Goal: Ask a question

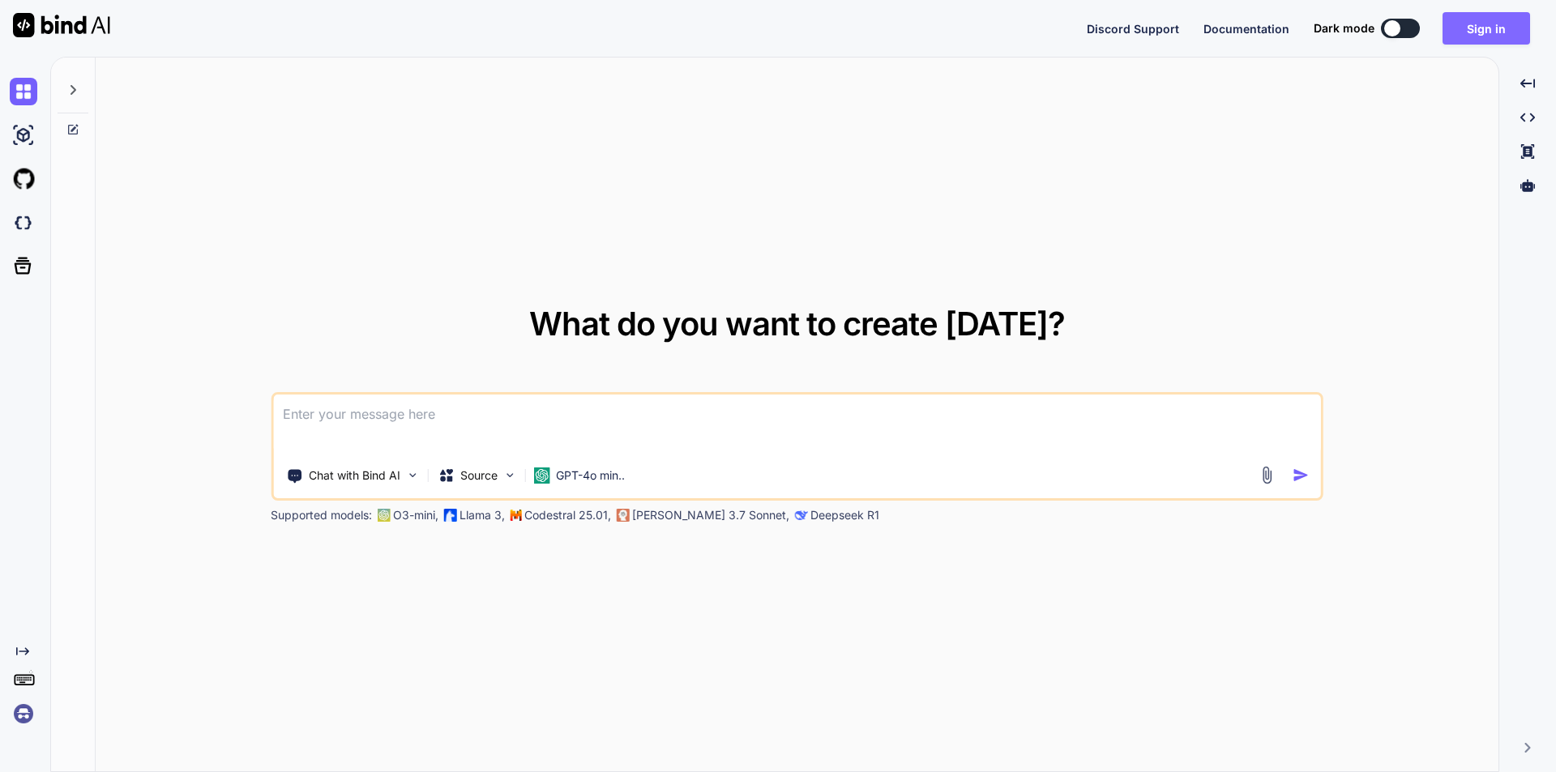
click at [1493, 32] on button "Sign in" at bounding box center [1486, 28] width 88 height 32
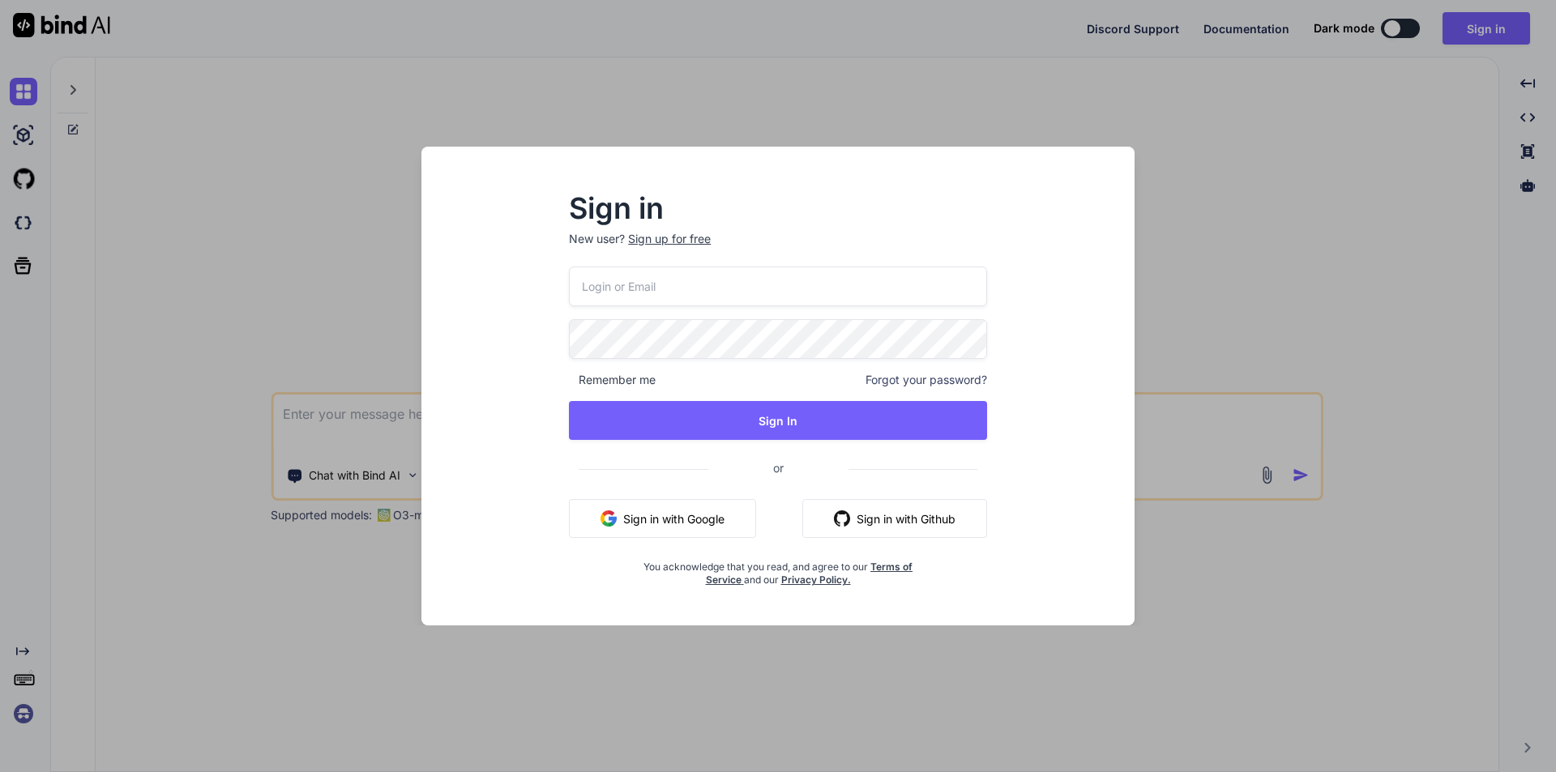
click at [668, 281] on input "email" at bounding box center [778, 287] width 418 height 40
type input "[EMAIL_ADDRESS][DOMAIN_NAME]"
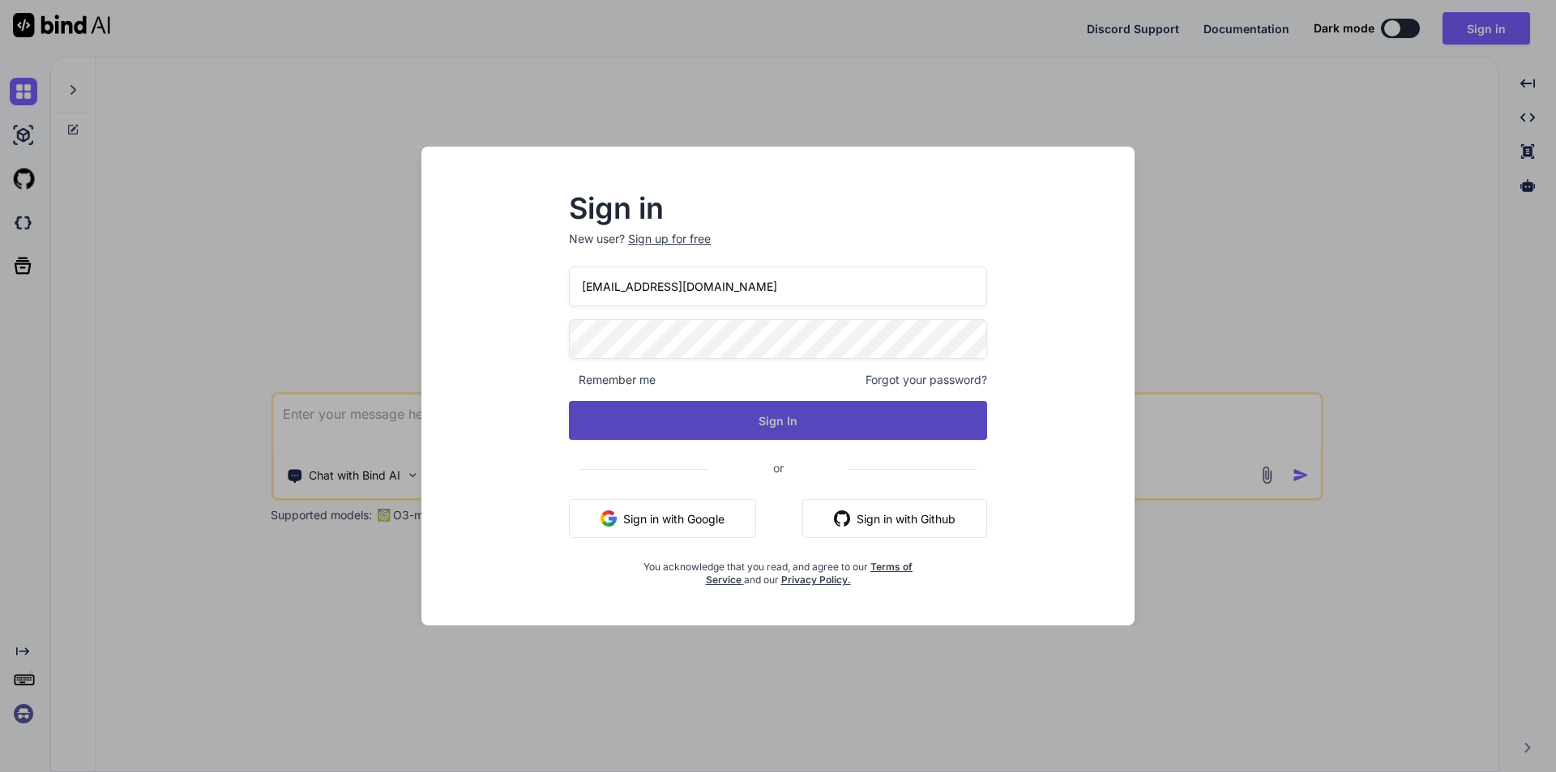
click at [769, 411] on button "Sign In" at bounding box center [778, 420] width 418 height 39
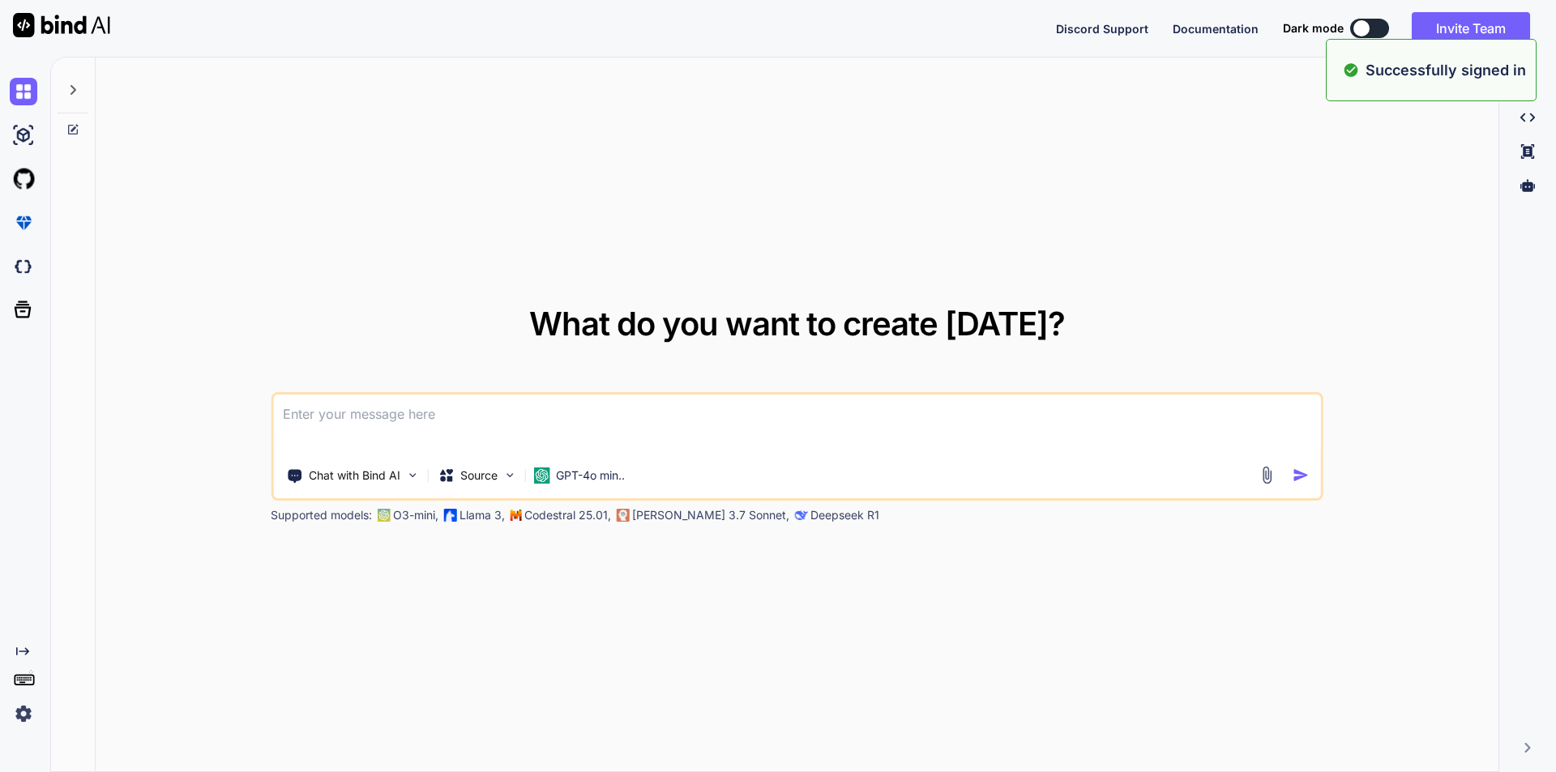
type textarea "x"
click at [528, 417] on textarea at bounding box center [797, 425] width 1048 height 60
click at [434, 439] on textarea at bounding box center [797, 425] width 1048 height 60
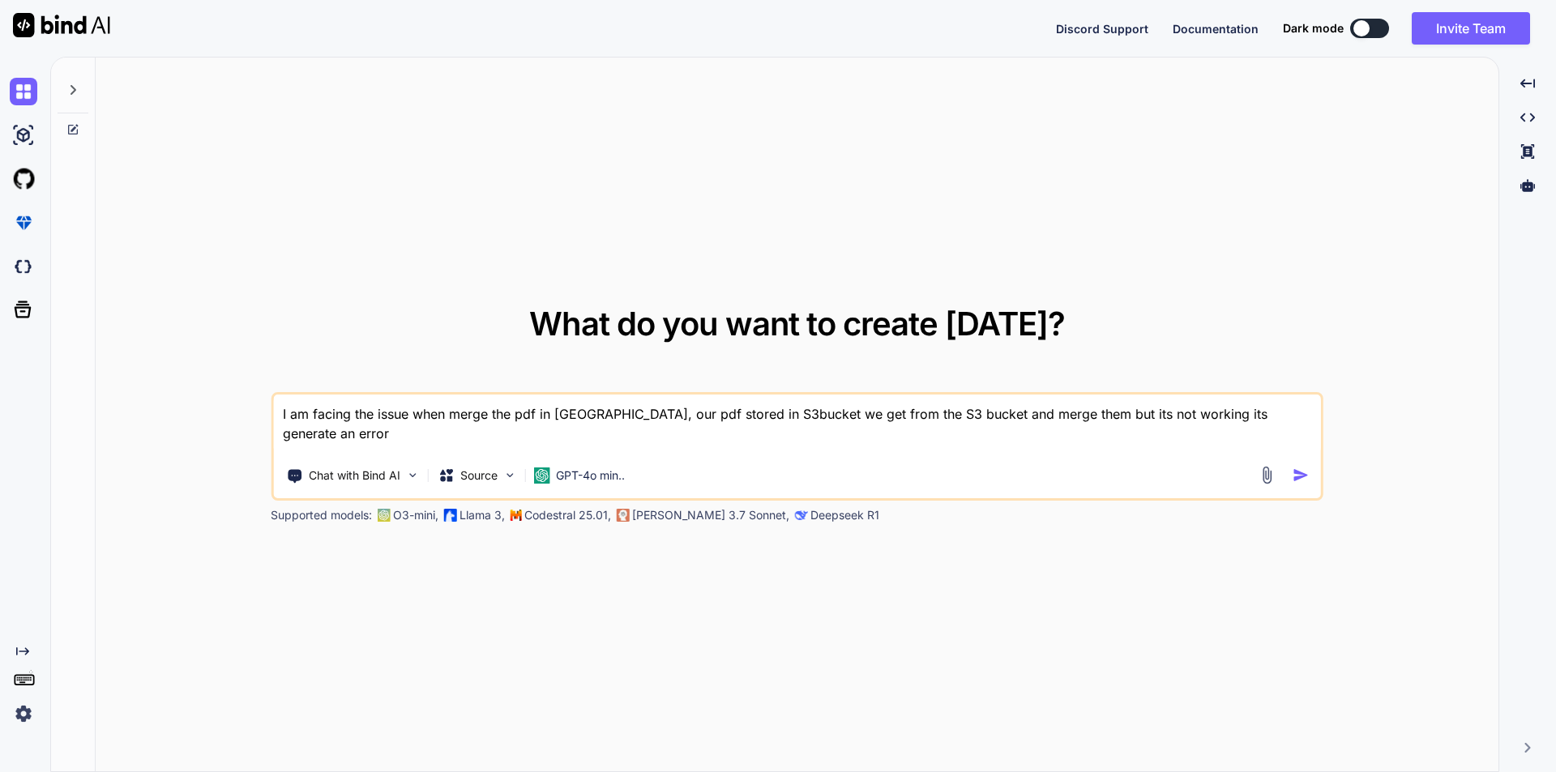
click at [235, 310] on div "What do you want to create [DATE]? I am facing the issue when merge the pdf in …" at bounding box center [797, 416] width 1403 height 716
click at [1295, 417] on textarea "I am facing the issue when merge the pdf in [GEOGRAPHIC_DATA], our pdf stored i…" at bounding box center [797, 425] width 1048 height 60
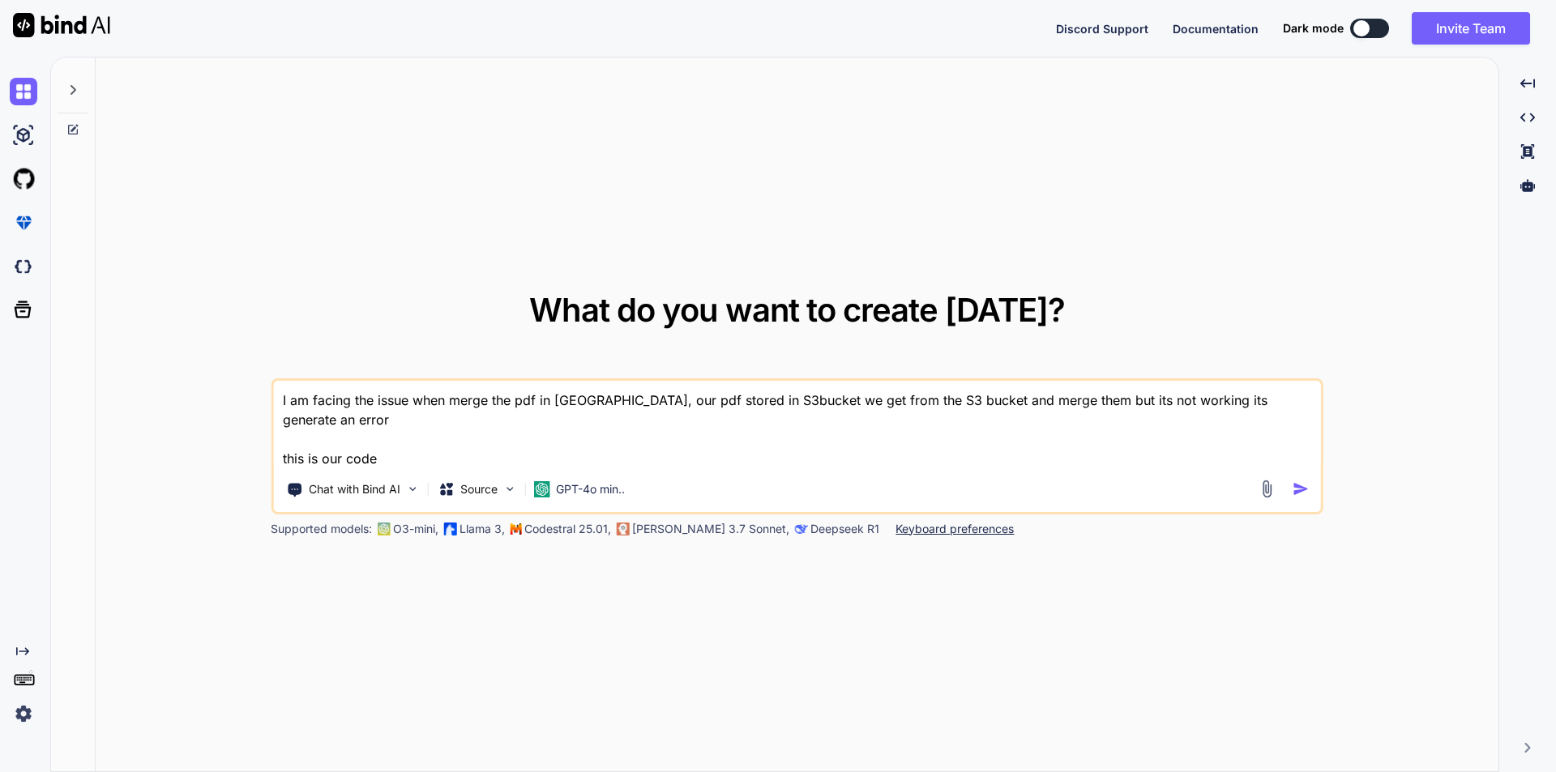
paste textarea "foreach ($files as $file) { $pageCount = $pdf->setSourceFile($file); for ($i = …"
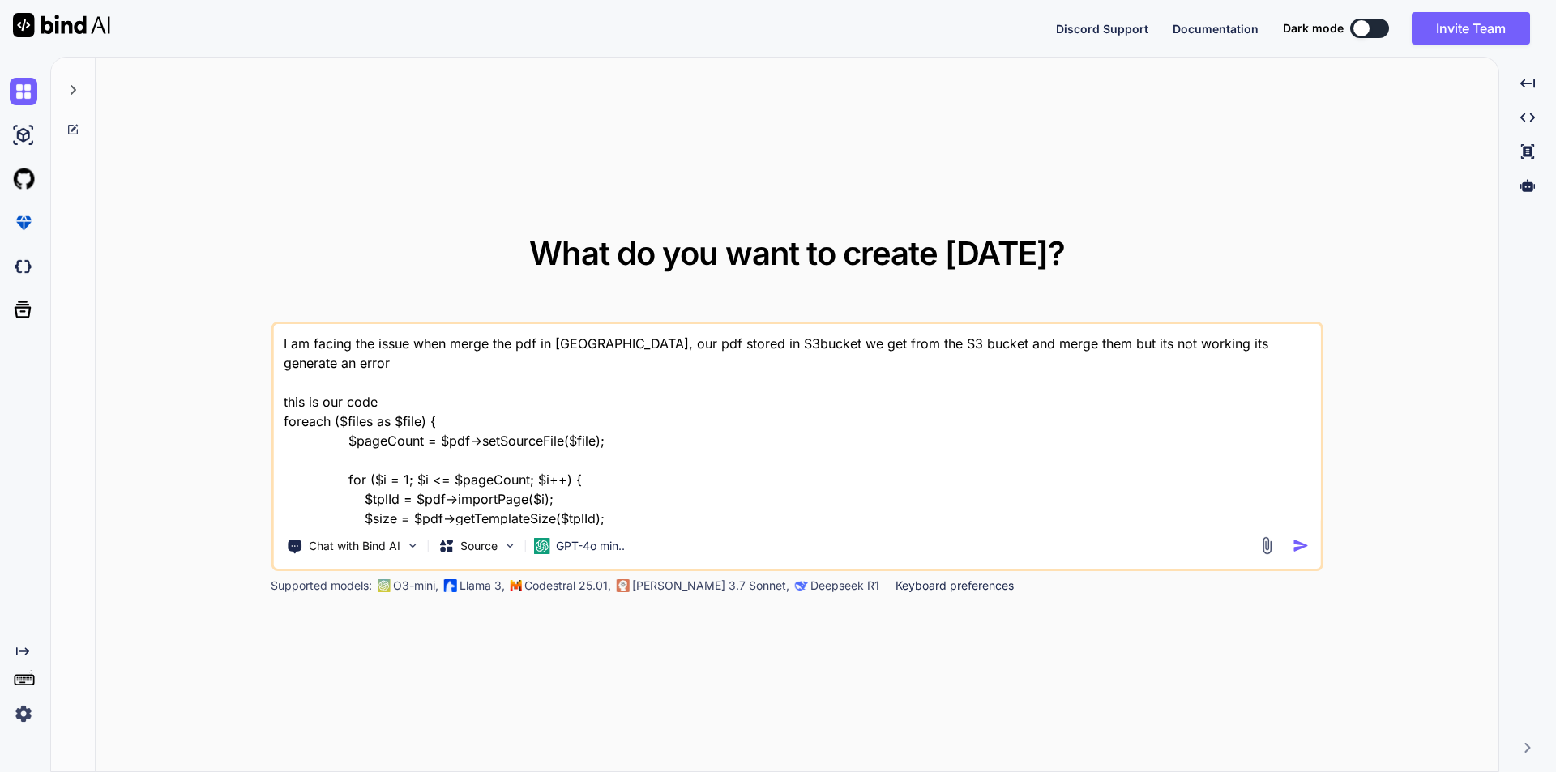
type textarea "I am facing the issue when merge the pdf in [GEOGRAPHIC_DATA], our pdf stored i…"
click at [396, 379] on textarea "I am facing the issue when merge the pdf in [GEOGRAPHIC_DATA], our pdf stored i…" at bounding box center [797, 424] width 1048 height 201
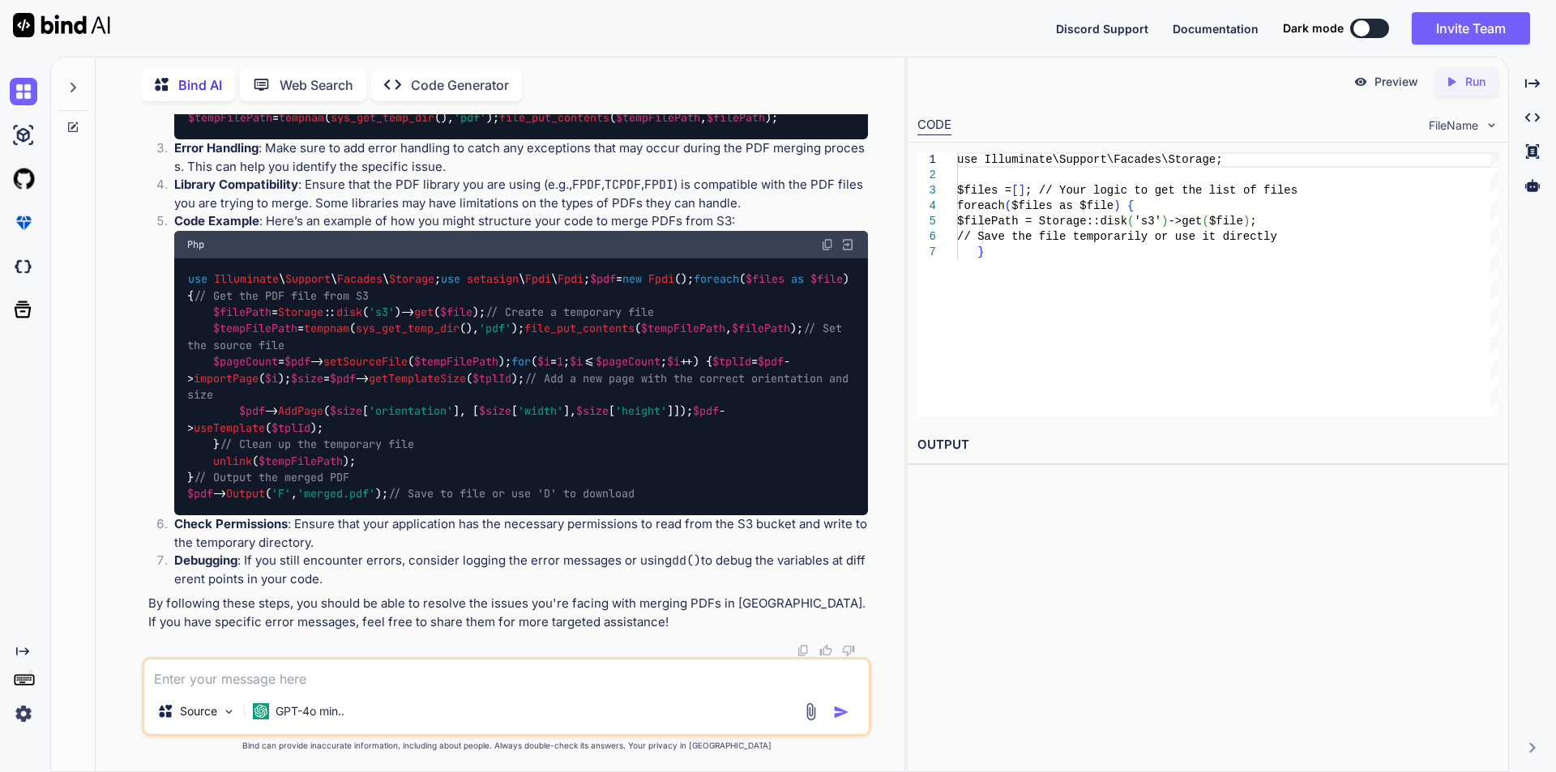
scroll to position [648, 0]
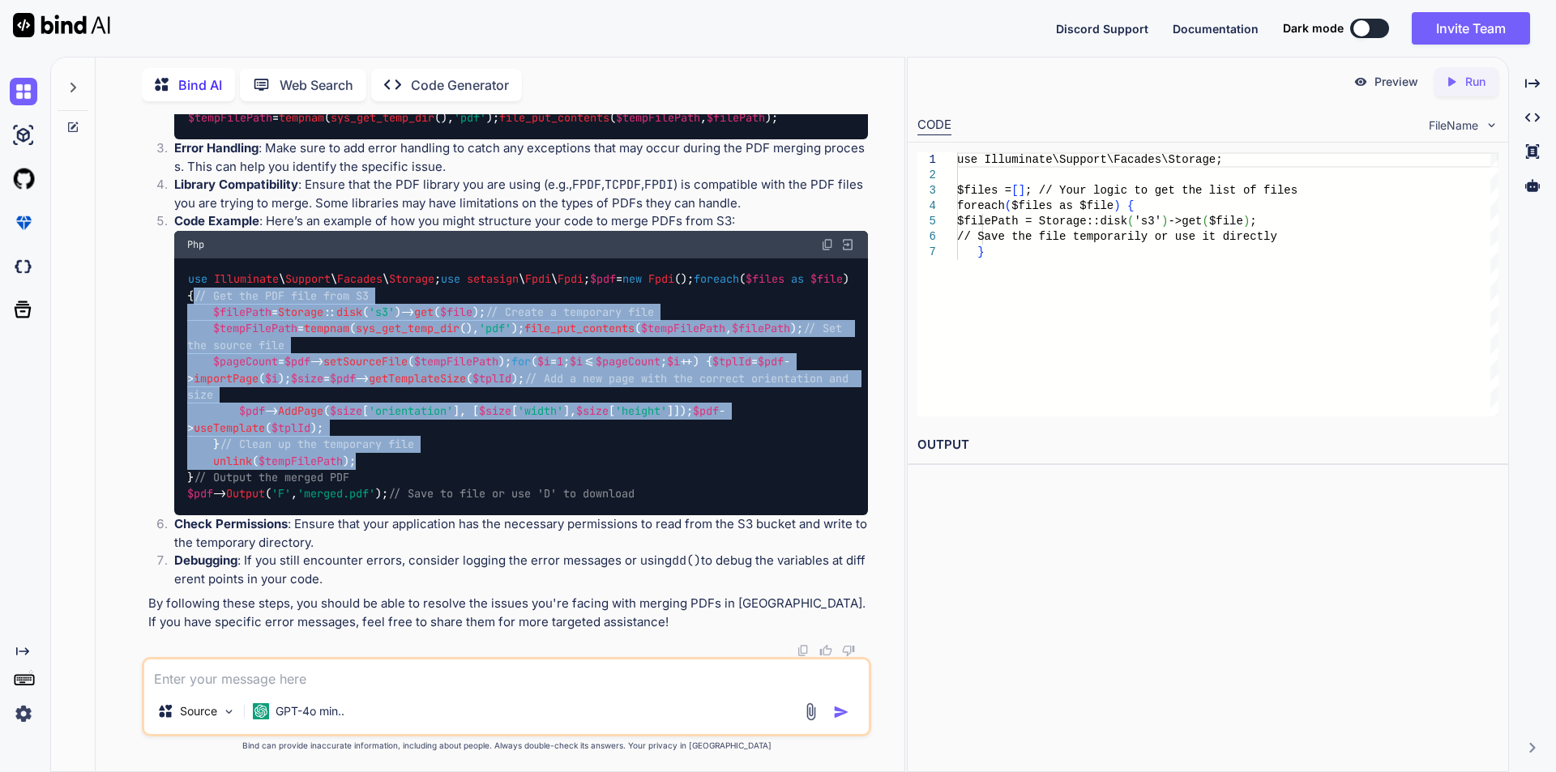
drag, startPoint x: 212, startPoint y: 246, endPoint x: 377, endPoint y: 577, distance: 370.0
click at [377, 515] on div "use Illuminate \ Support \ Facades \ Storage ; use setasign \ Fpdi \ Fpdi ; $pd…" at bounding box center [521, 387] width 694 height 257
copy code "// Get the PDF file from S3 $filePath = Storage :: disk ( 's3' )-> get ( $file …"
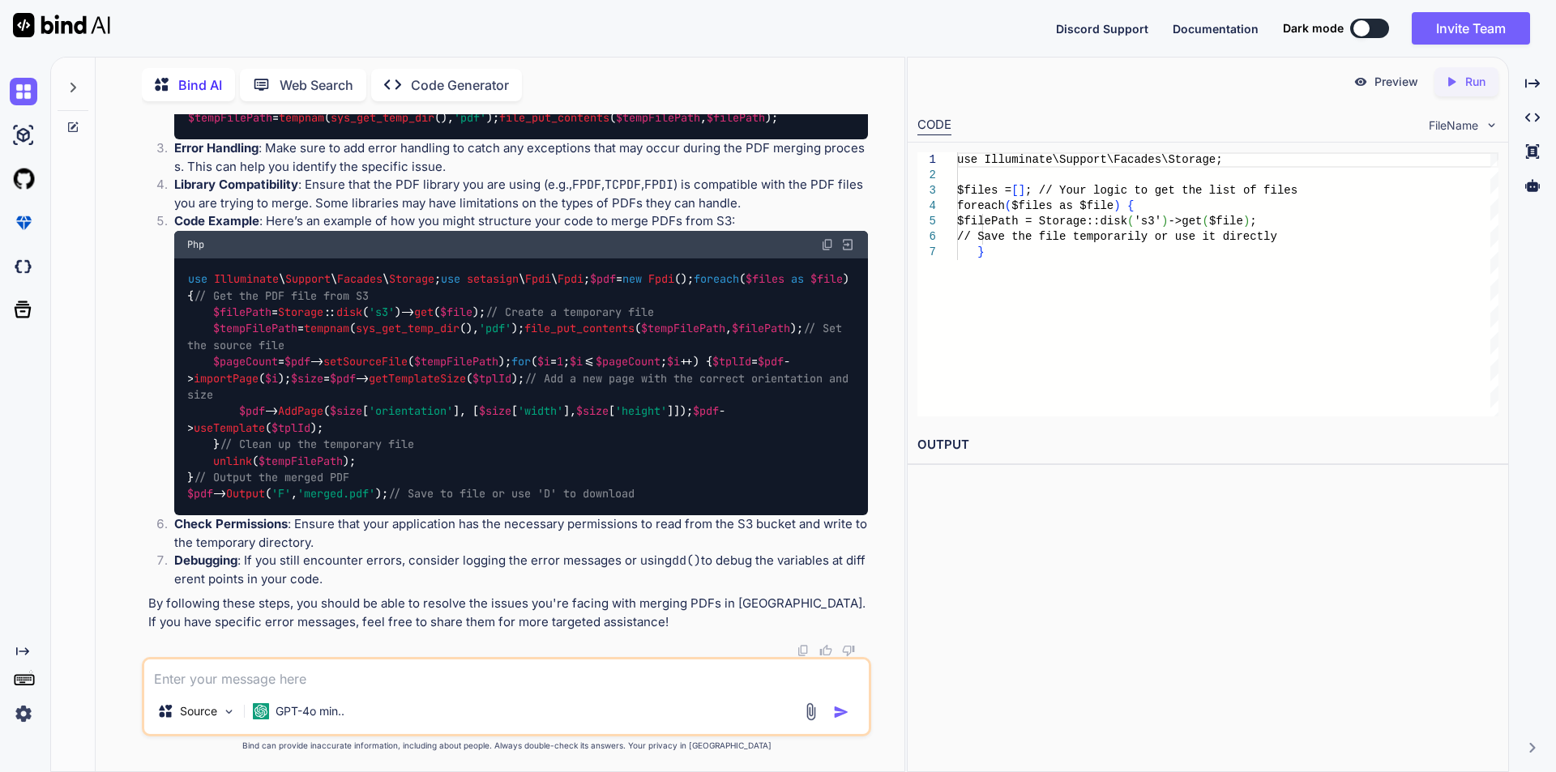
click at [263, 671] on textarea at bounding box center [506, 674] width 724 height 29
paste textarea "Error: Unable to find PDF file header."
type textarea "it returns Error: Unable to find PDF file header."
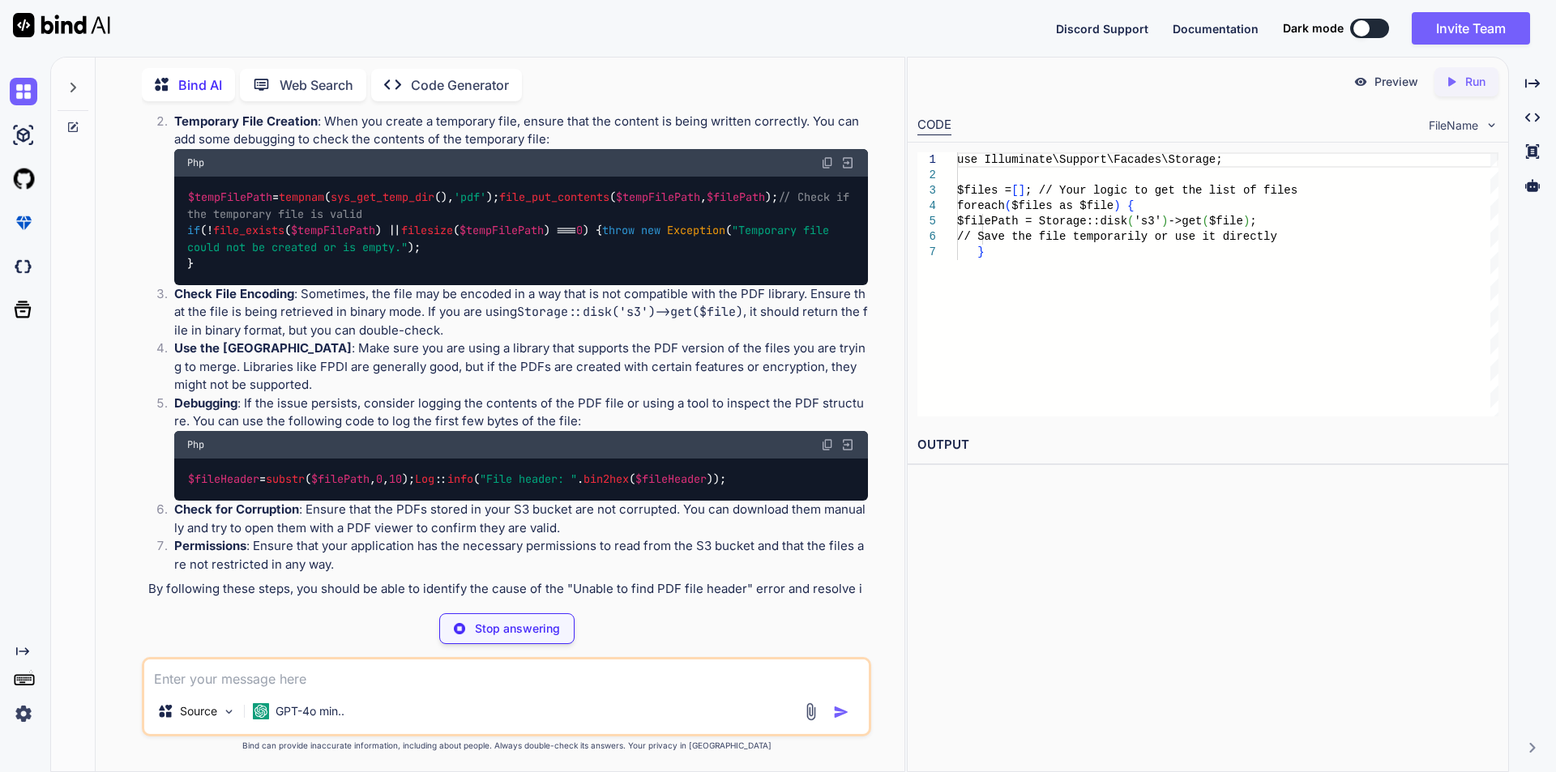
scroll to position [1372, 0]
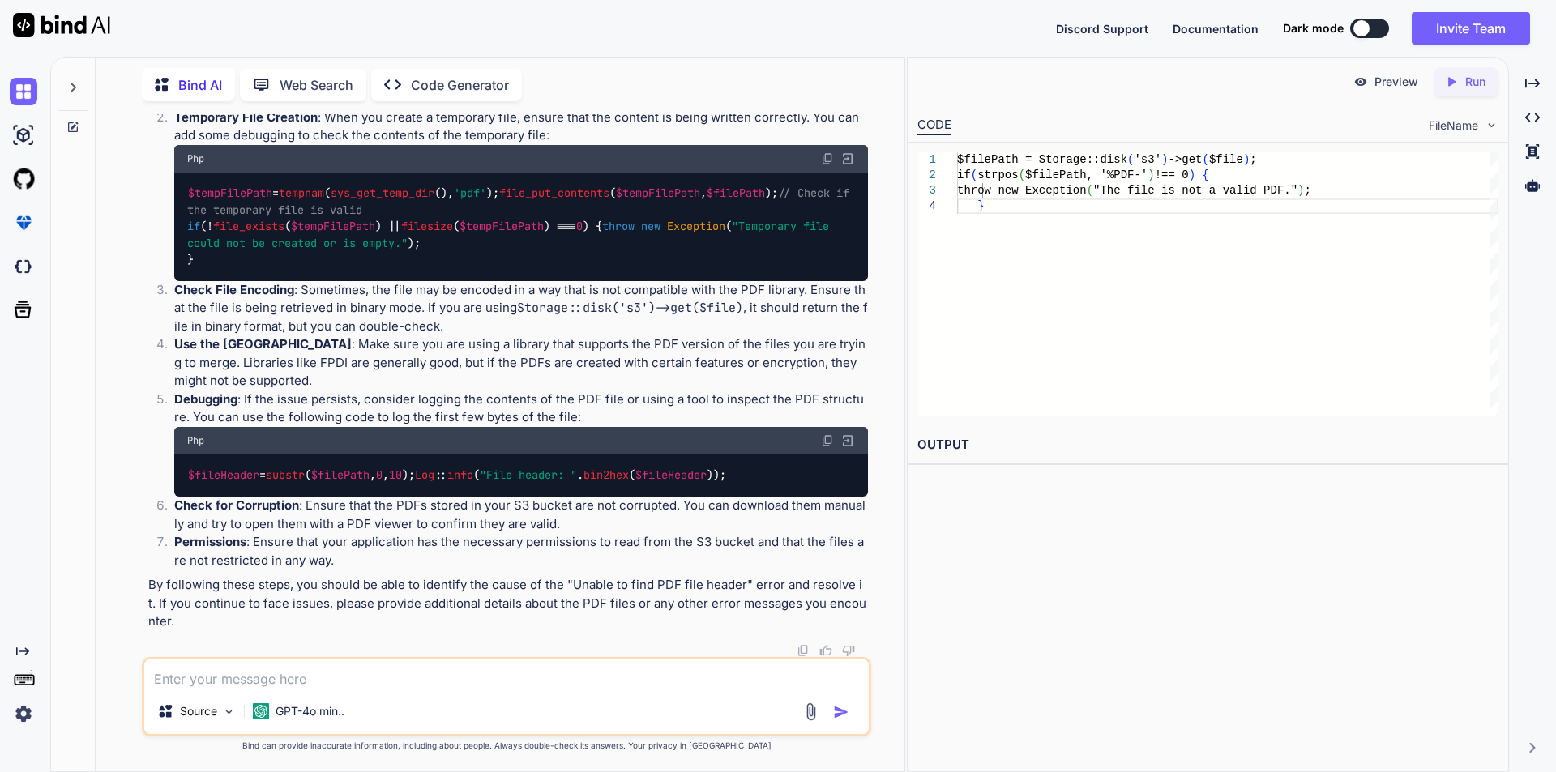
drag, startPoint x: 188, startPoint y: 338, endPoint x: 207, endPoint y: 386, distance: 51.6
click at [207, 109] on div "$filePath = Storage :: disk ( 's3' )-> get ( $file ); if ( strpos ( $filePath ,…" at bounding box center [521, 70] width 694 height 75
copy code "$filePath = Storage :: disk ( 's3' )-> get ( $file ); if ( strpos ( $filePath ,…"
click at [402, 109] on div "$filePath = Storage :: disk ( 's3' )-> get ( $file ); if ( strpos ( $filePath ,…" at bounding box center [521, 70] width 694 height 75
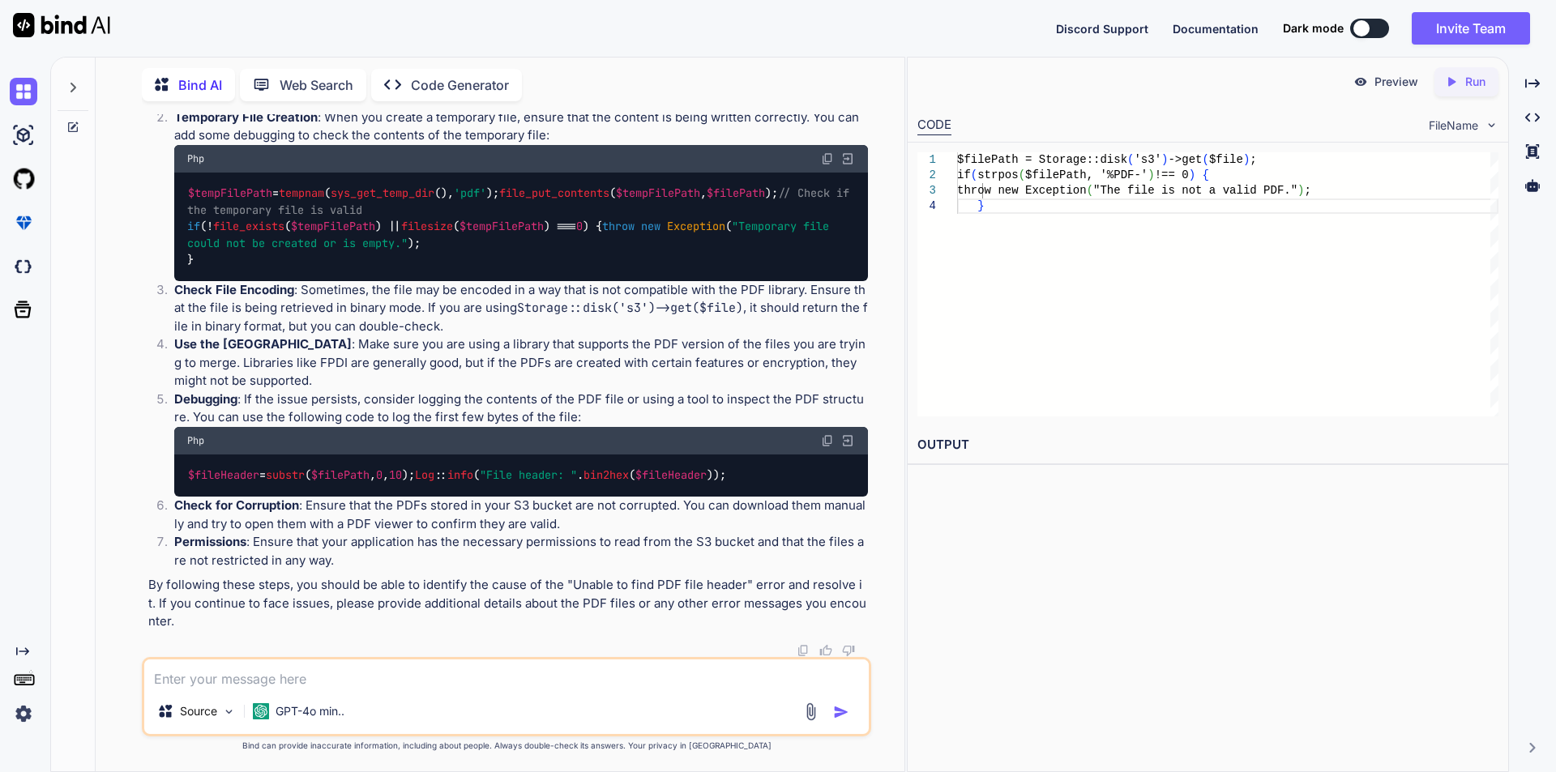
drag, startPoint x: 353, startPoint y: 344, endPoint x: 530, endPoint y: 347, distance: 177.5
click at [530, 78] on span ""The file is not a valid PDF."" at bounding box center [521, 62] width 669 height 31
copy span "The file is not a valid PDF"
click at [199, 676] on textarea at bounding box center [506, 674] width 724 height 29
paste textarea "The file is not a valid PDF"
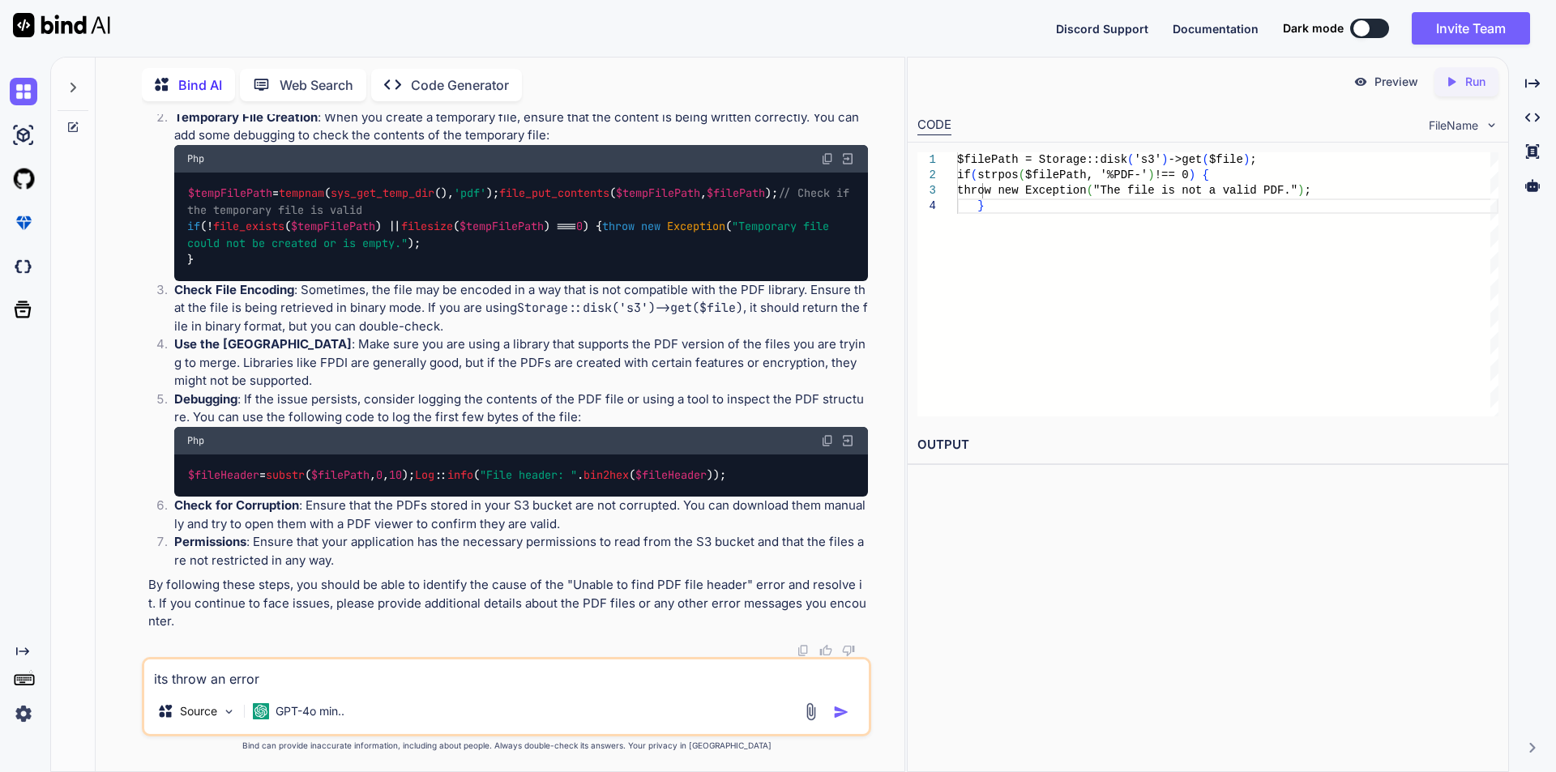
type textarea "its throw an error The file is not a valid PDF"
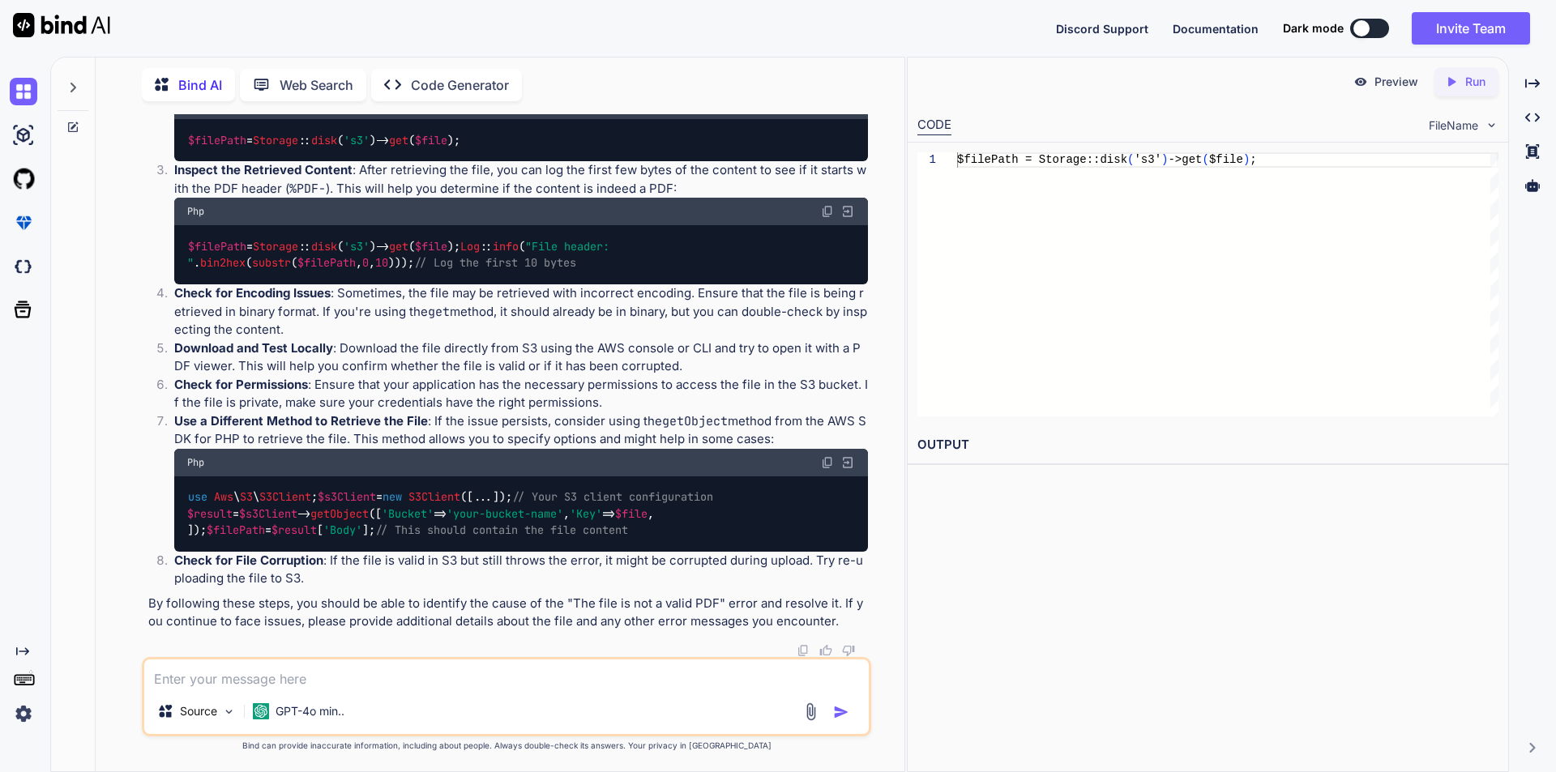
scroll to position [2421, 0]
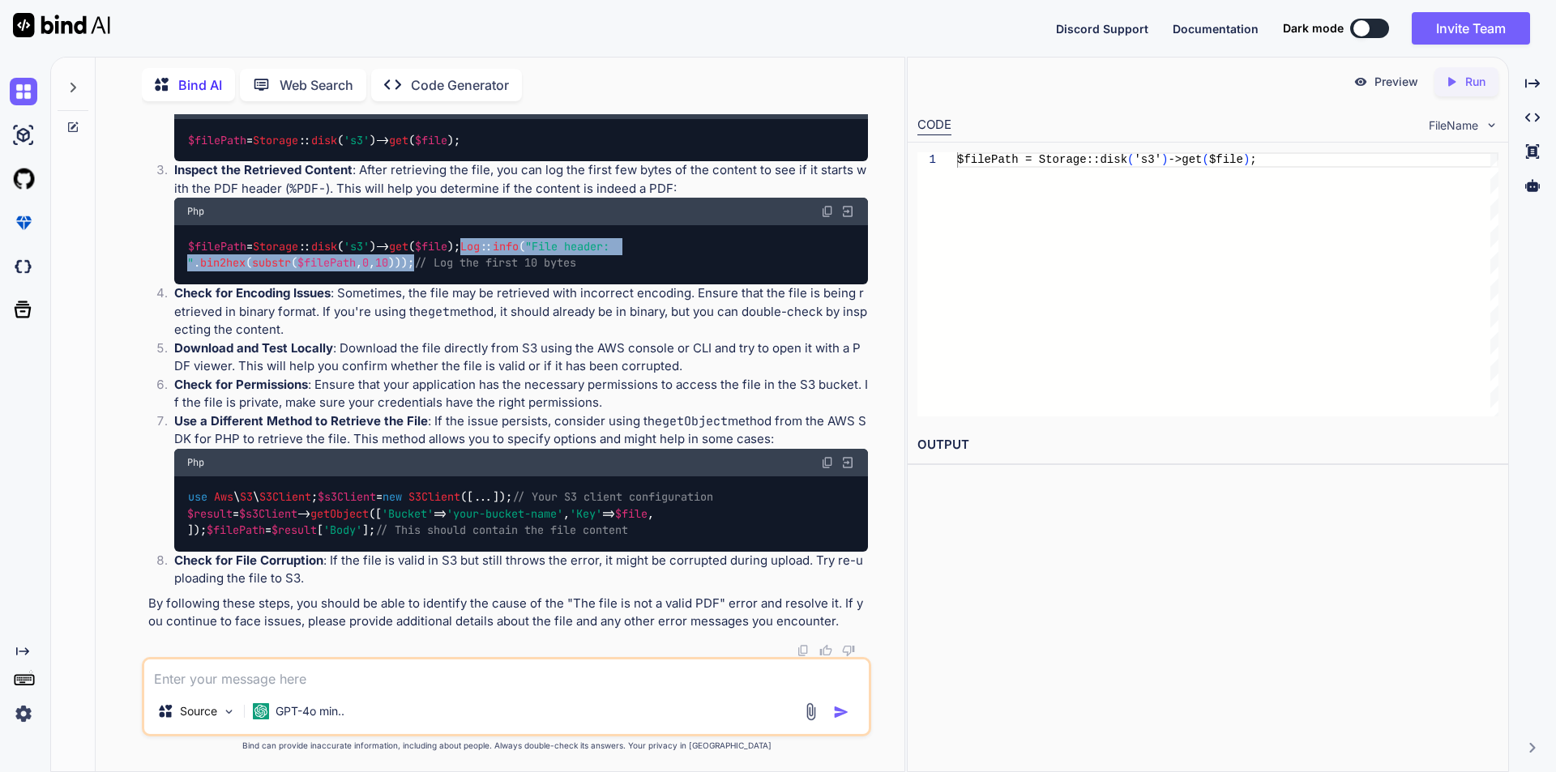
drag, startPoint x: 188, startPoint y: 344, endPoint x: 602, endPoint y: 342, distance: 414.1
click at [602, 271] on code "$filePath = Storage :: disk ( 's3' )-> get ( $file ); Log :: info ( "File heade…" at bounding box center [401, 254] width 429 height 33
copy code "Log :: info ( "File header: " . bin2hex ( substr ( $filePath , 0 , 10 )));"
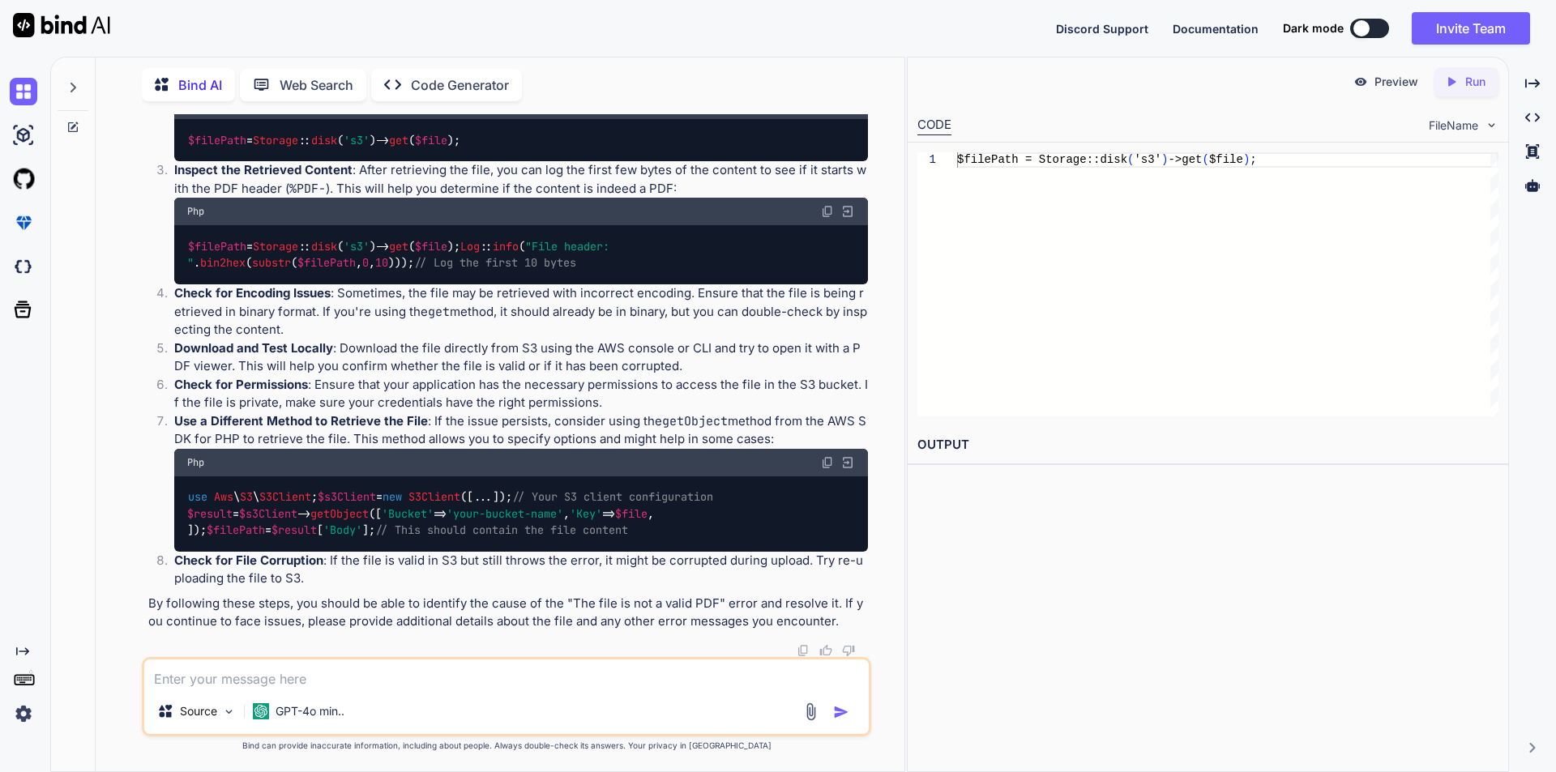
click at [578, 340] on p "Check for Encoding Issues : Sometimes, the file may be retrieved with incorrect…" at bounding box center [521, 311] width 694 height 55
drag, startPoint x: 255, startPoint y: 342, endPoint x: 588, endPoint y: 344, distance: 332.3
click at [588, 271] on code "$filePath = Storage :: disk ( 's3' )-> get ( $file ); Log :: info ( "File heade…" at bounding box center [401, 254] width 429 height 33
copy code ""File header: " . bin2hex ( substr ( $filePath , 0 , 10 ))"
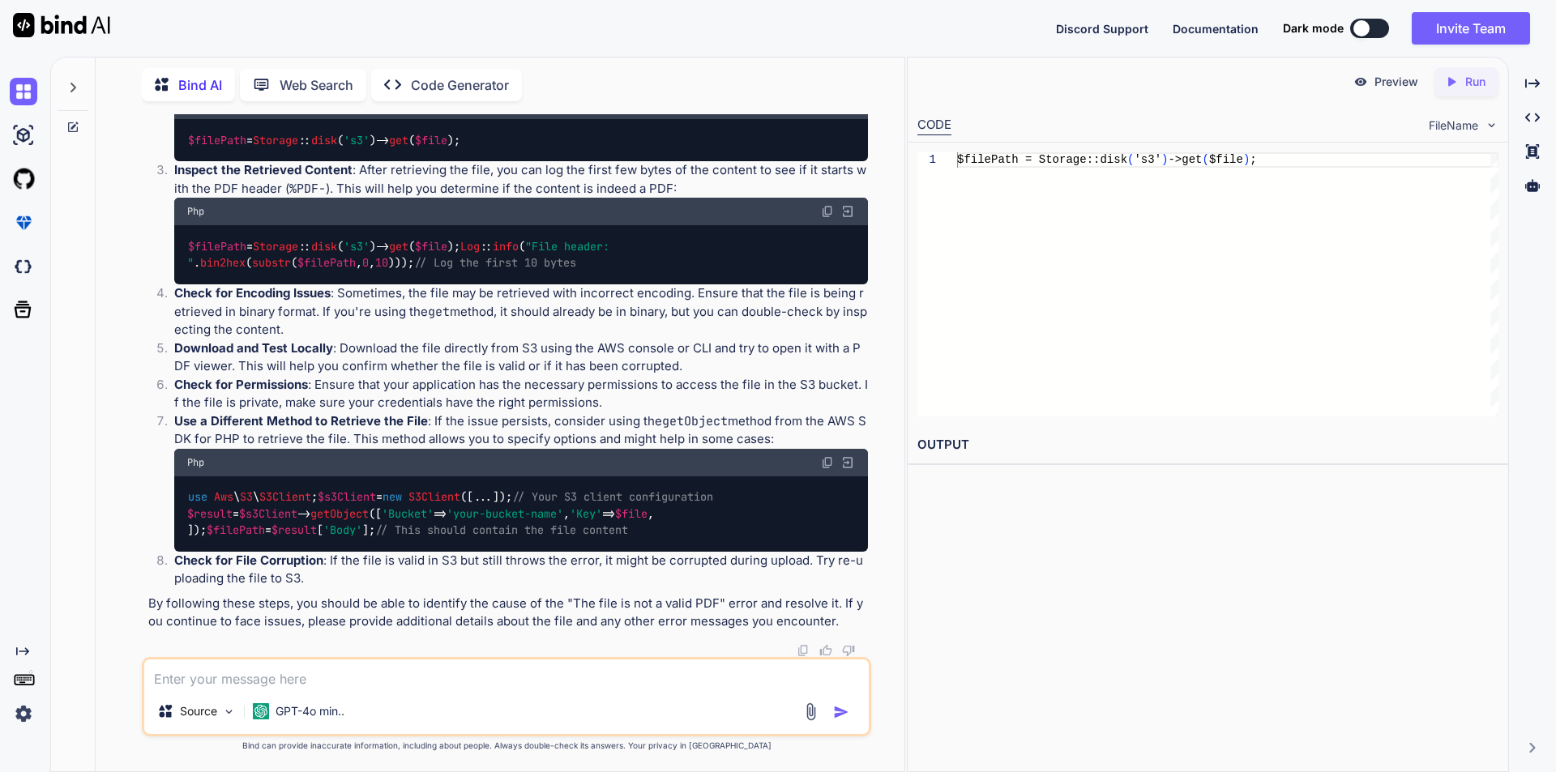
click at [296, 681] on textarea at bounding box center [506, 674] width 724 height 29
paste textarea ""File header: " . bin2hex(substr($filePath, 0, 10))"
type textarea "when we log the "File header: " . bin2hex(substr($filePath, 0, 10)) it return e…"
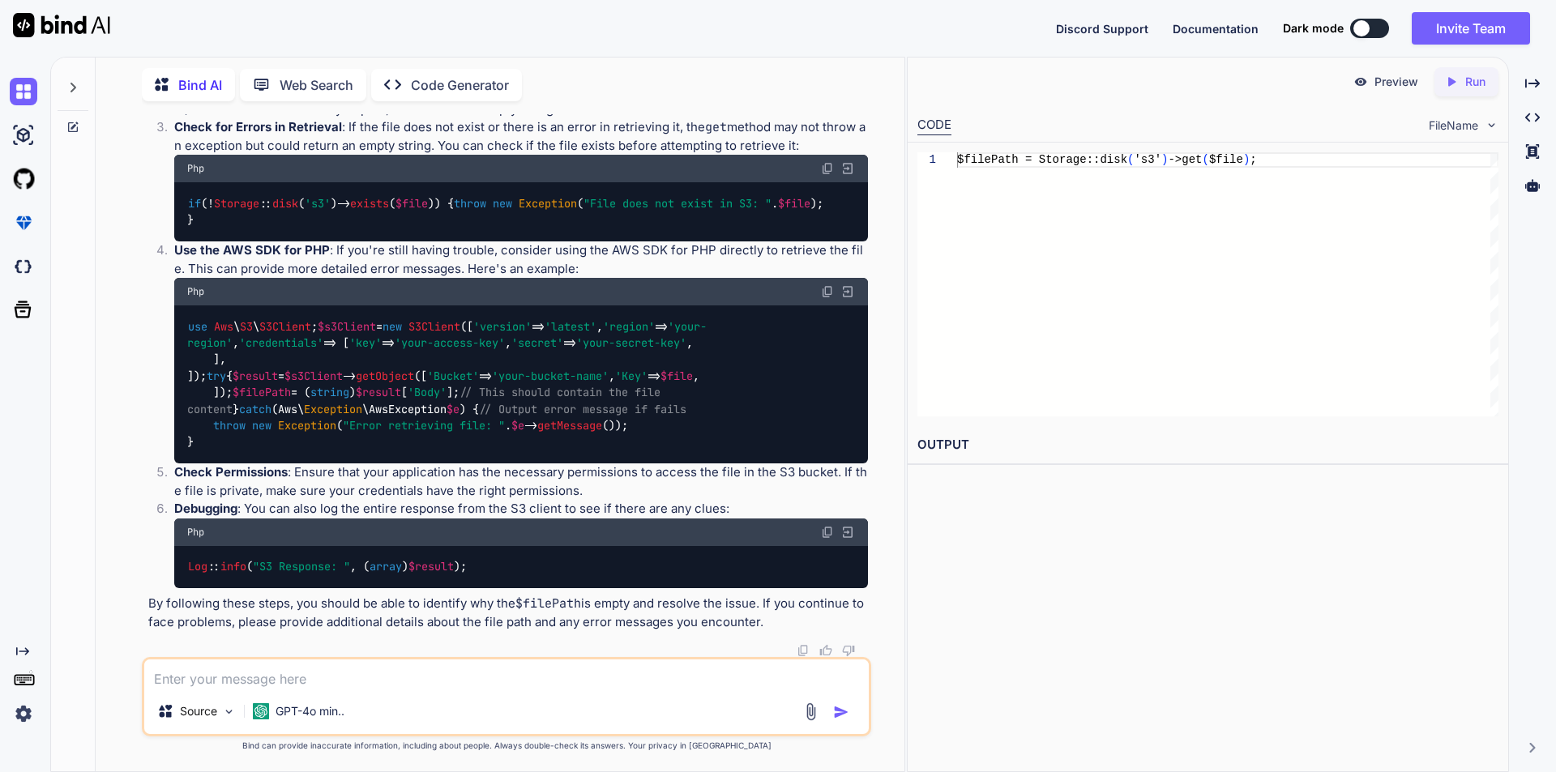
scroll to position [3404, 0]
click at [302, 677] on textarea at bounding box center [506, 674] width 724 height 29
type textarea "but when we copy the url and hit on the browser its shown the pdf"
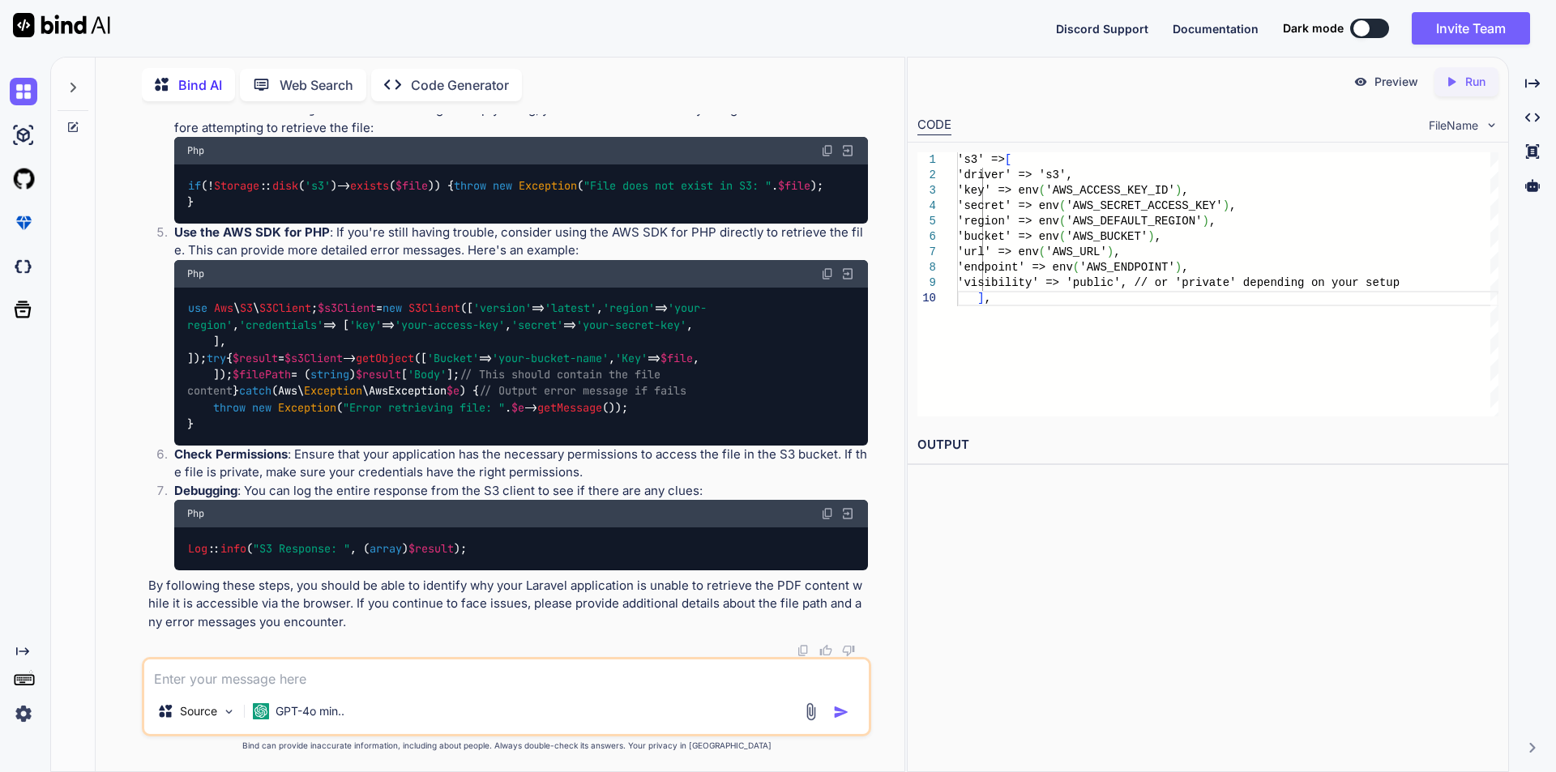
scroll to position [4554, 0]
click at [361, 673] on textarea at bounding box center [506, 674] width 724 height 29
drag, startPoint x: 214, startPoint y: 555, endPoint x: 457, endPoint y: 558, distance: 243.1
click at [457, 432] on code "use Aws \ S3 \ S3Client ; $s3Client = new S3Client ([ 'version' => 'latest' , '…" at bounding box center [446, 366] width 519 height 132
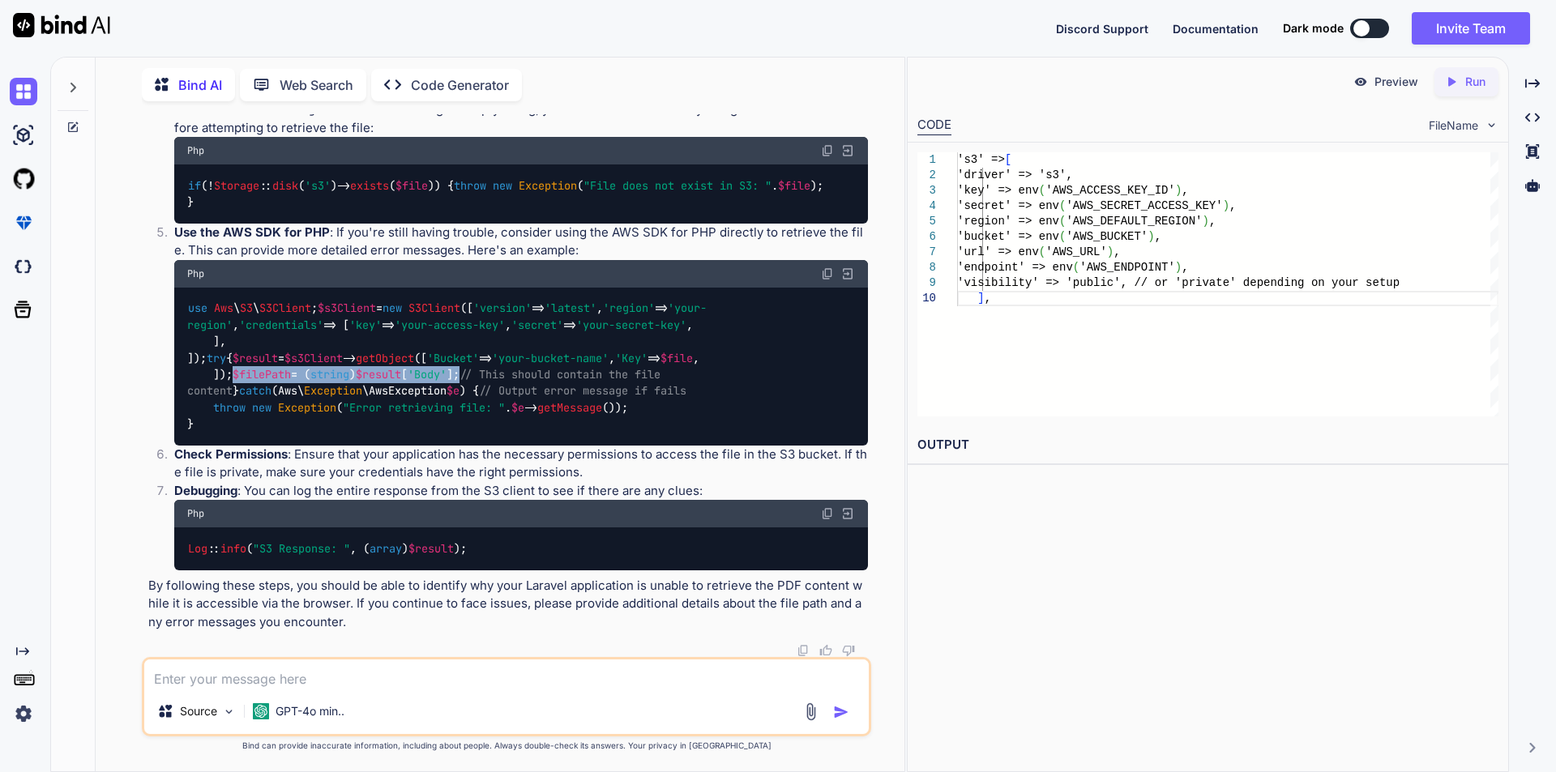
copy code "$filePath = ( string ) $result [ 'Body' ];"
drag, startPoint x: 216, startPoint y: 489, endPoint x: 462, endPoint y: 556, distance: 254.6
click at [462, 432] on code "use Aws \ S3 \ S3Client ; $s3Client = new S3Client ([ 'version' => 'latest' , '…" at bounding box center [446, 366] width 519 height 132
copy code "$result = $s3Client -> getObject ([ 'Bucket' => 'your-bucket-name' , 'Key' => $…"
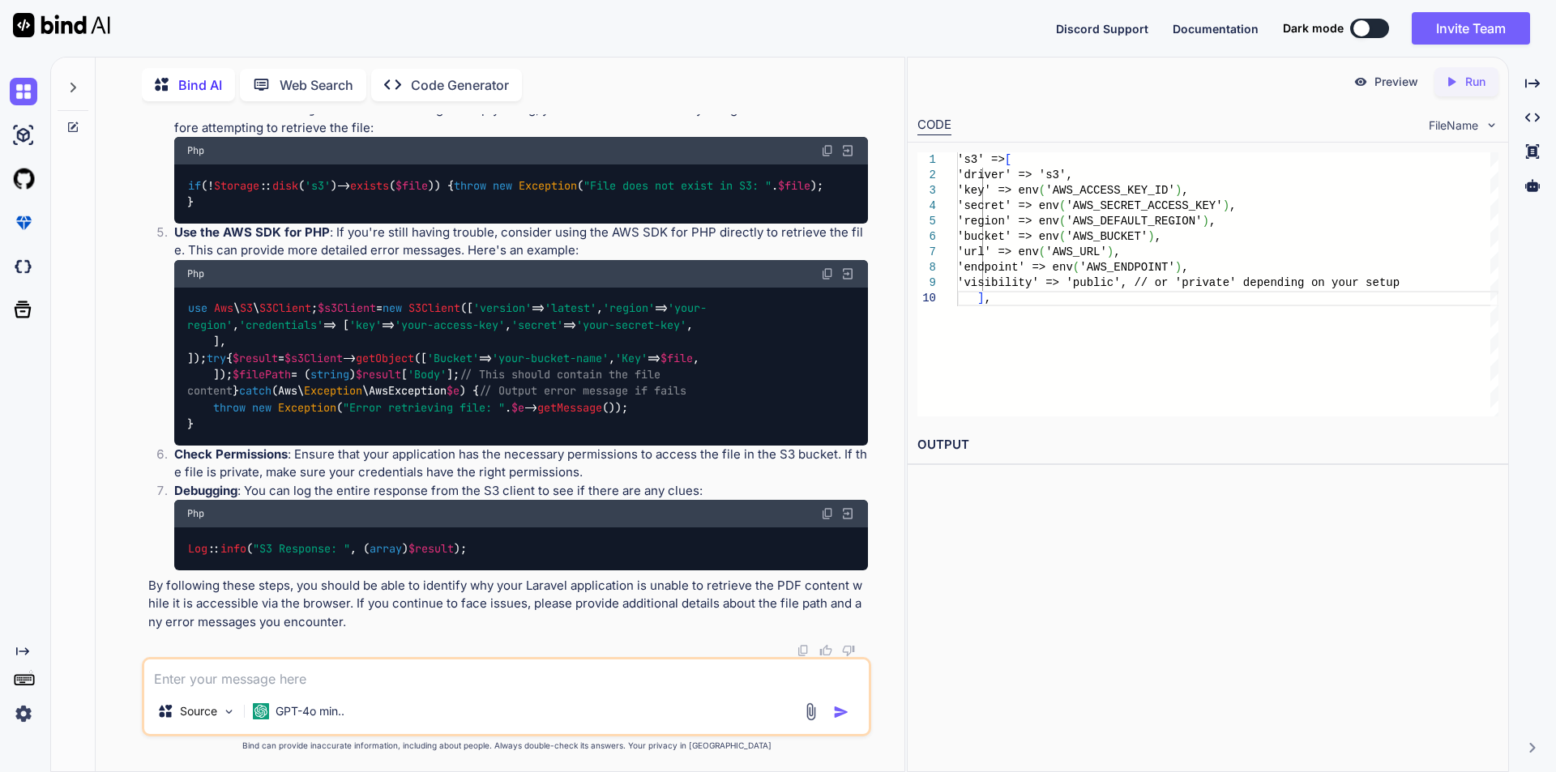
click at [259, 650] on div at bounding box center [508, 650] width 720 height 13
click at [251, 673] on textarea at bounding box center [506, 674] width 724 height 29
type textarea "could you please make a full code for this to access form S3 and merge them and…"
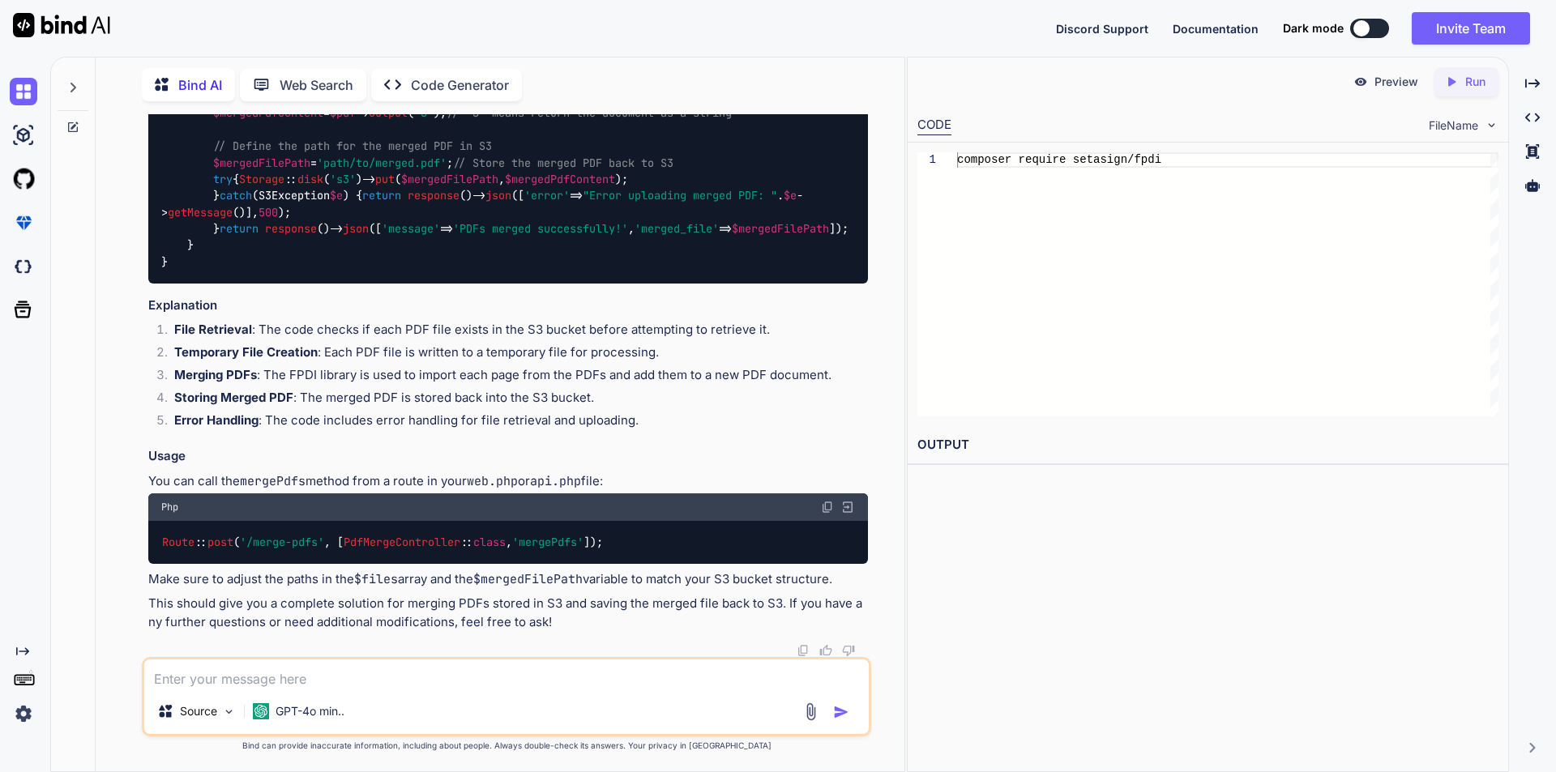
scroll to position [6172, 0]
click at [225, 679] on textarea at bounding box center [506, 674] width 724 height 29
type textarea "in this code you did not get the file Body by using GetObject S# function"
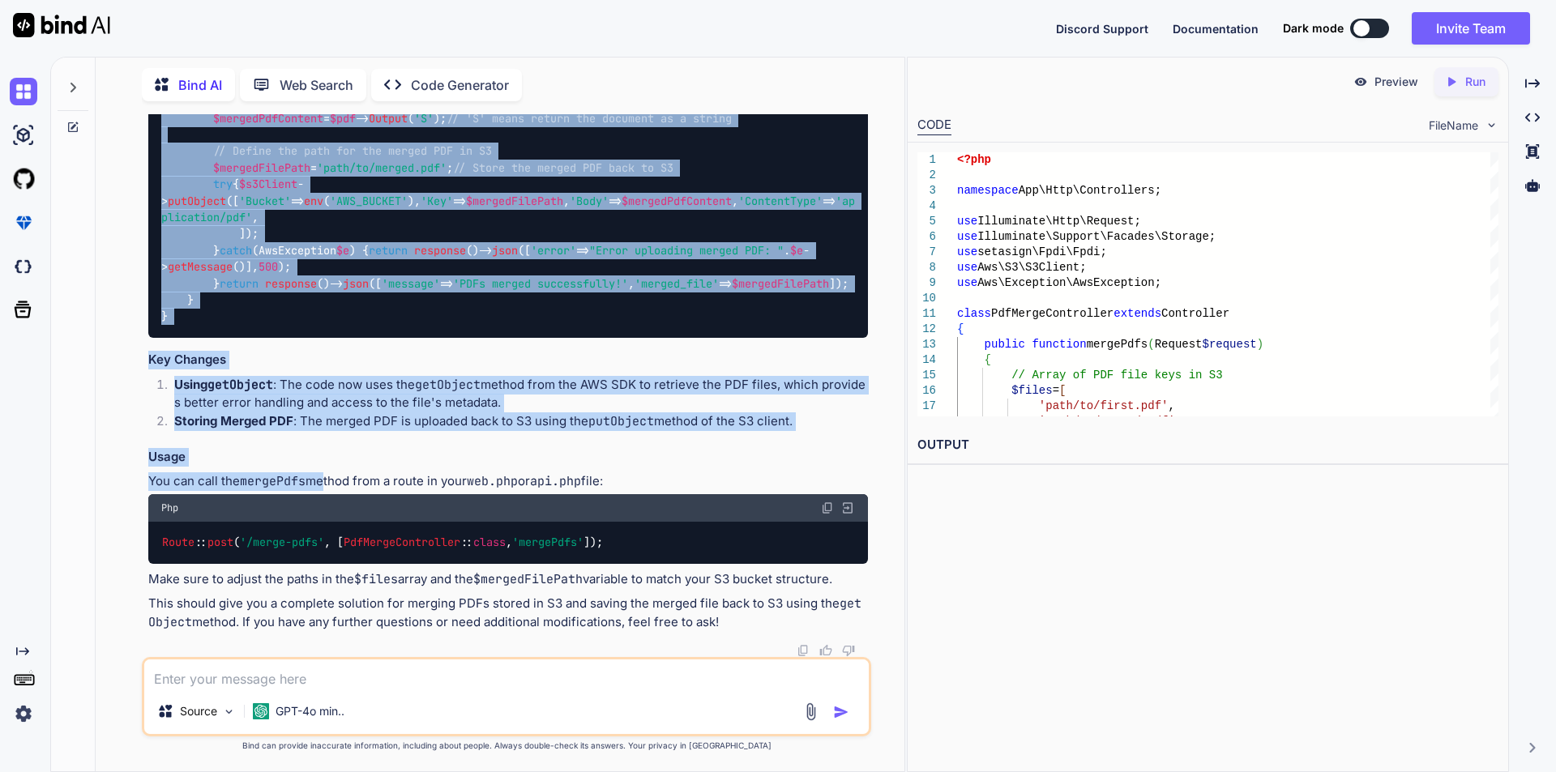
scroll to position [8925, 0]
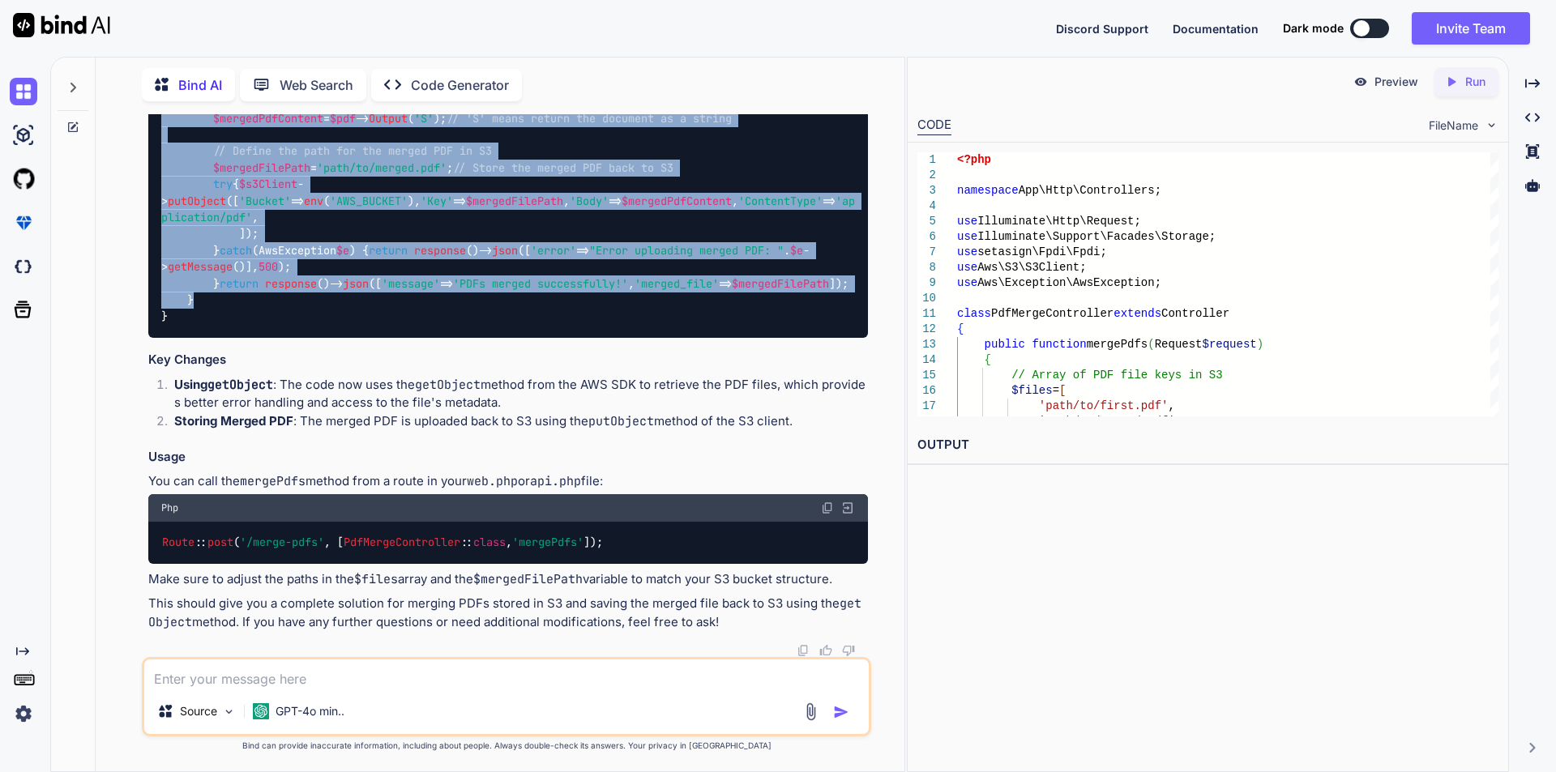
drag, startPoint x: 212, startPoint y: 293, endPoint x: 356, endPoint y: 405, distance: 182.5
copy code "foreach ( $files as $file ) { // Check if the file exists in S3 if (! Storage :…"
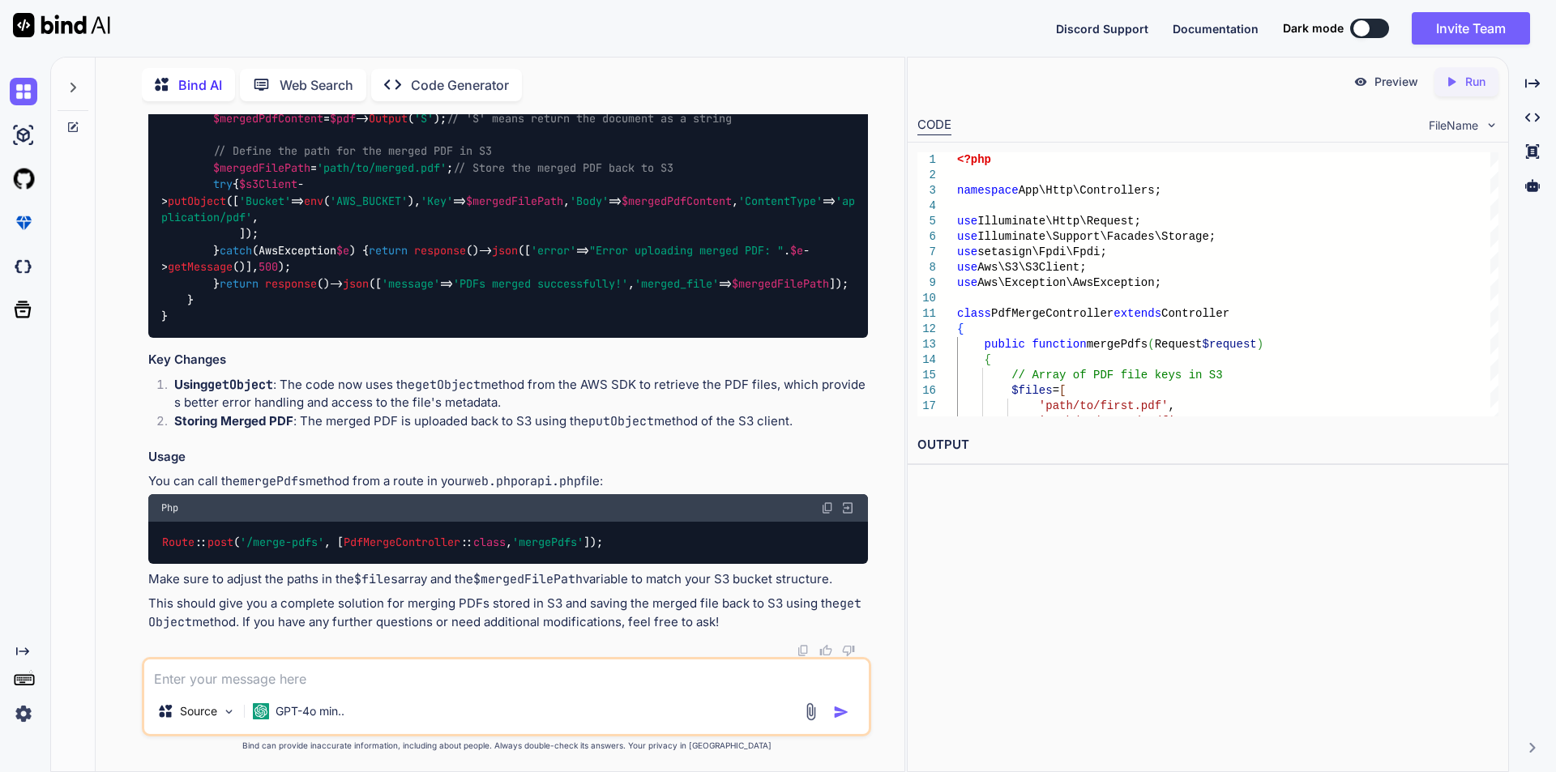
scroll to position [8763, 0]
click at [622, 208] on span "$mergedPdfContent" at bounding box center [677, 201] width 110 height 15
click at [466, 208] on span "$mergedFilePath" at bounding box center [514, 201] width 97 height 15
